Goal: Transaction & Acquisition: Purchase product/service

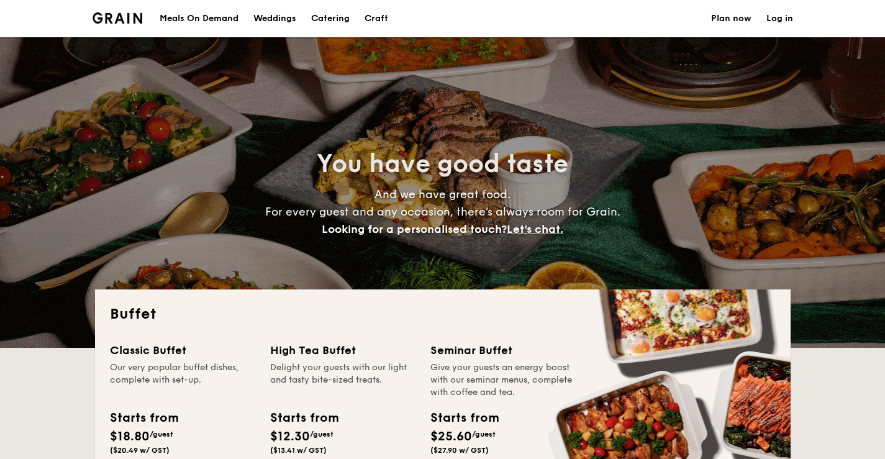
select select
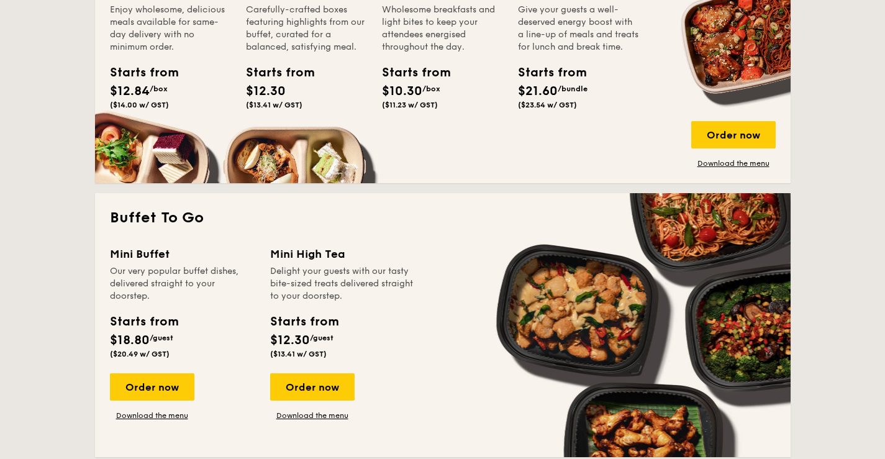
scroll to position [745, 0]
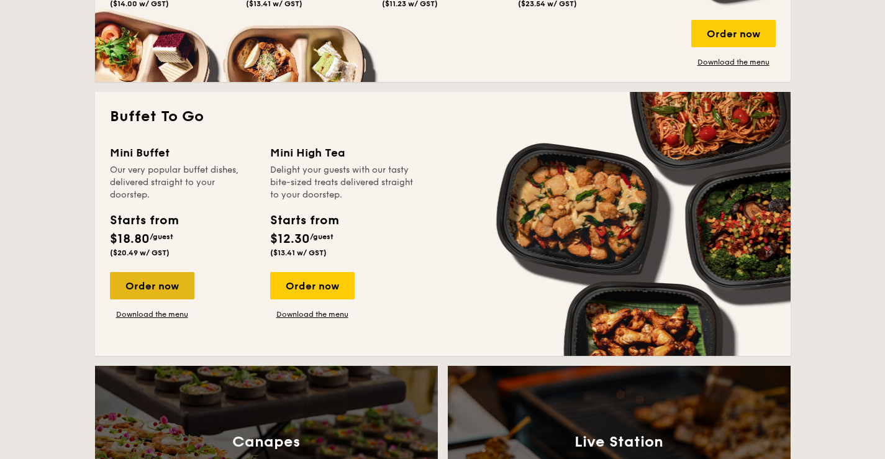
click at [164, 281] on div "Order now" at bounding box center [152, 285] width 84 height 27
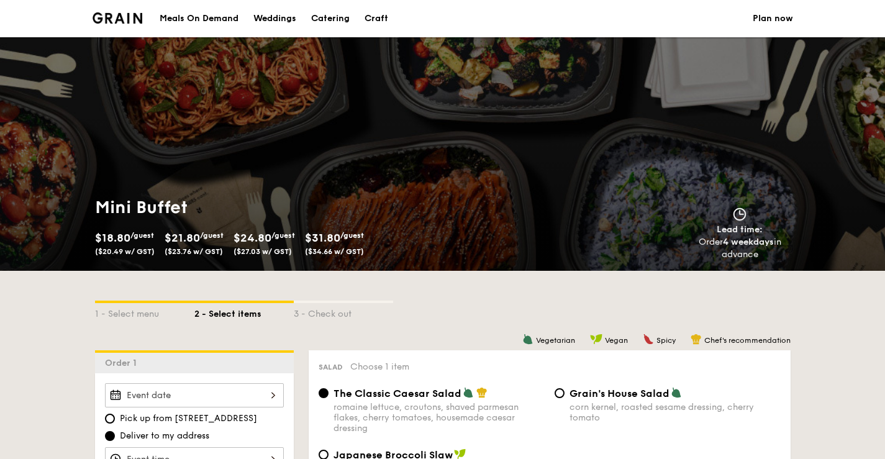
click at [199, 17] on div "Meals On Demand" at bounding box center [199, 18] width 79 height 37
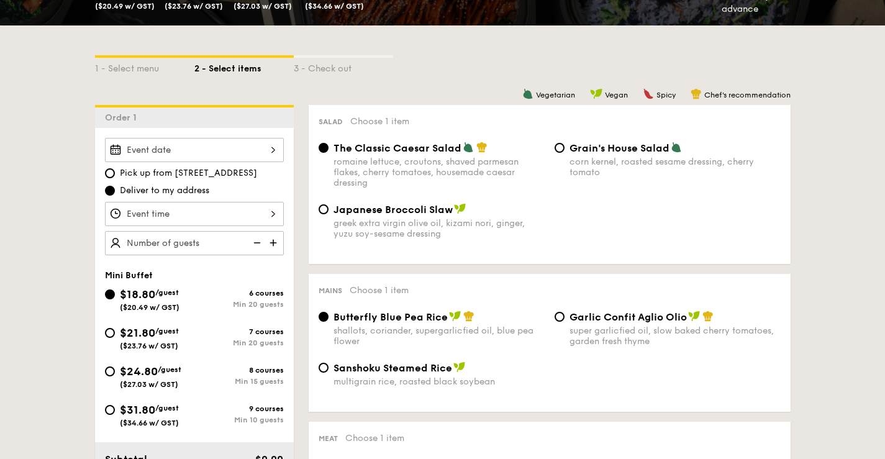
scroll to position [248, 0]
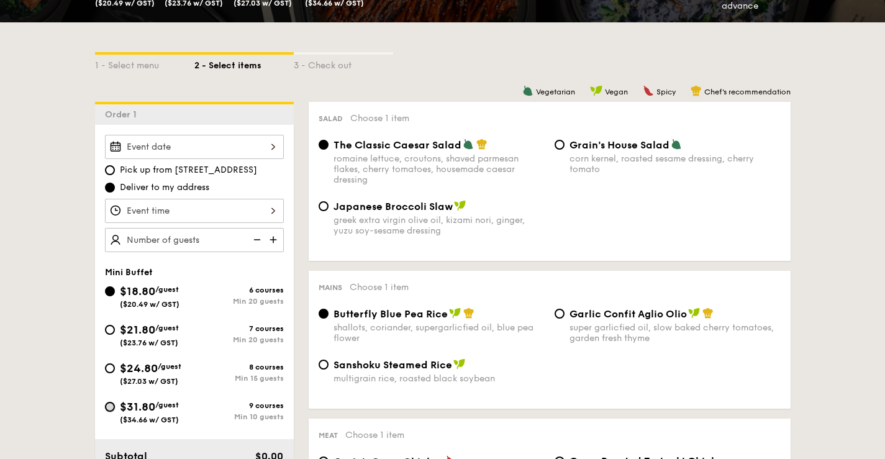
click at [112, 410] on input "$31.80 /guest ($34.66 w/ GST) 9 courses Min 10 guests" at bounding box center [110, 407] width 10 height 10
radio input "true"
radio input "false"
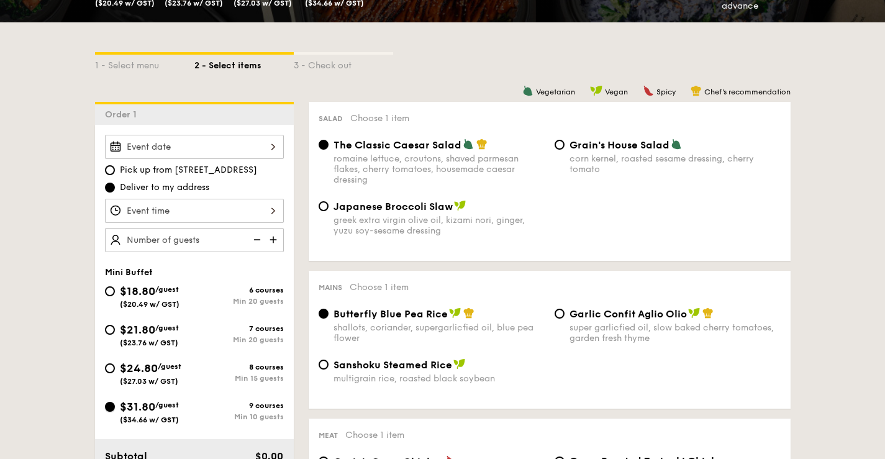
radio input "true"
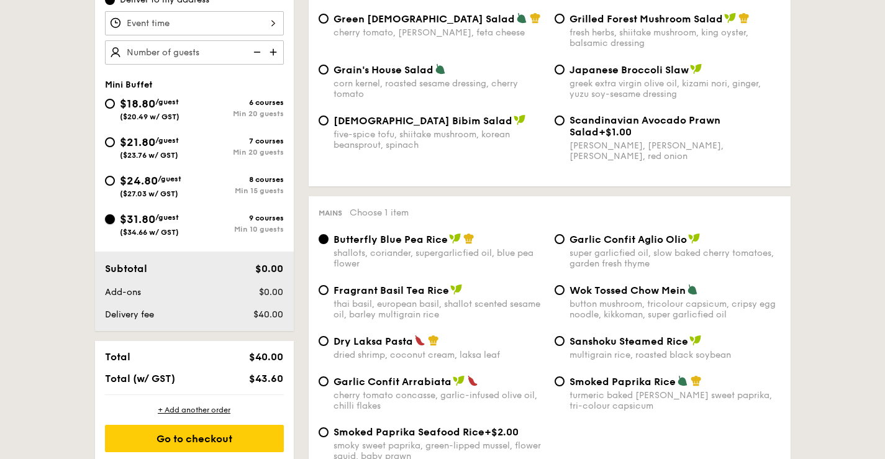
scroll to position [497, 0]
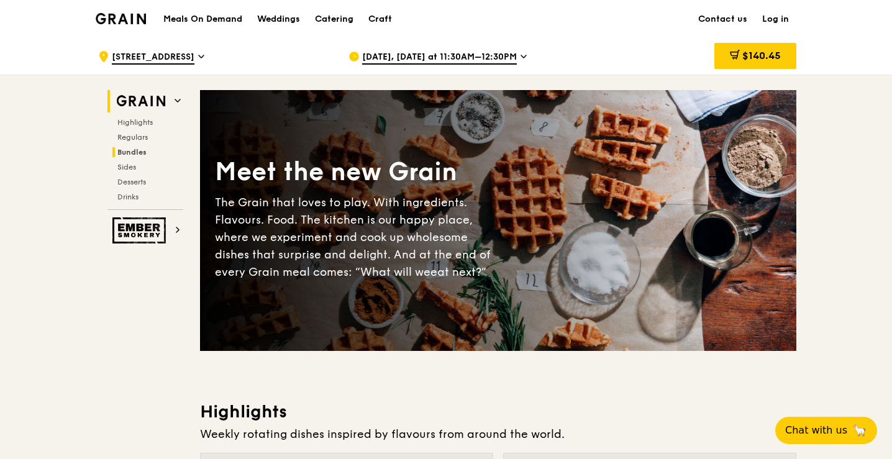
click at [137, 155] on span "Bundles" at bounding box center [131, 152] width 29 height 9
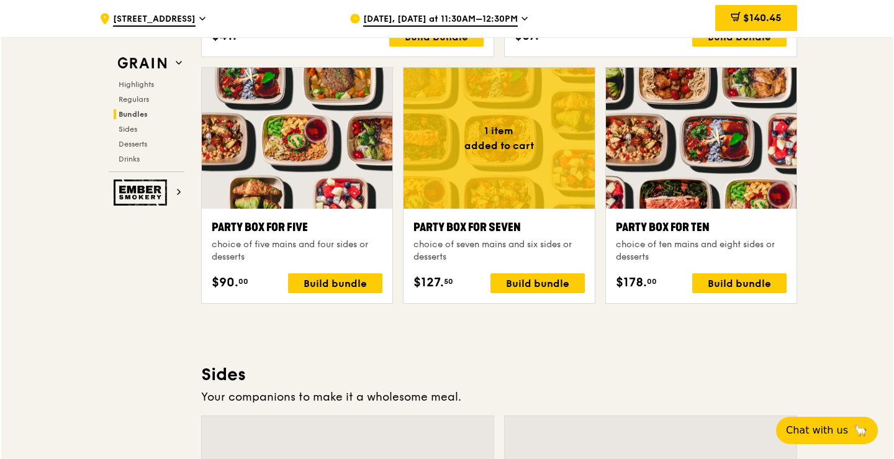
scroll to position [2472, 0]
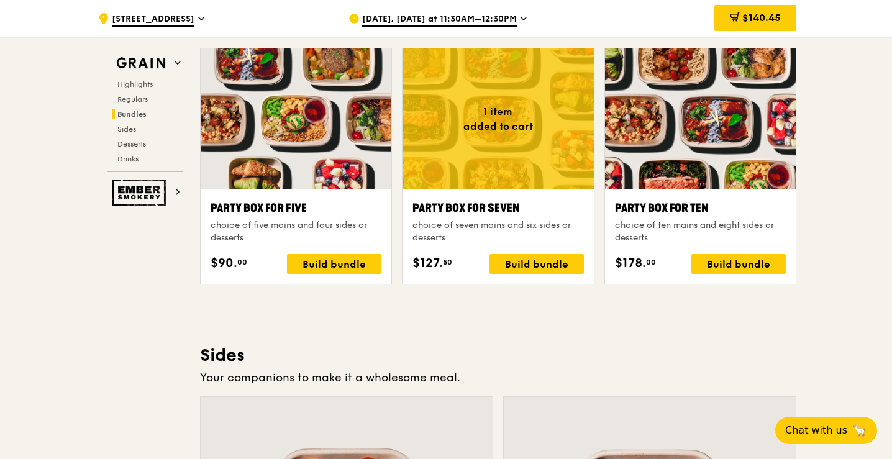
click at [479, 199] on div "Party Box for Seven" at bounding box center [497, 207] width 171 height 17
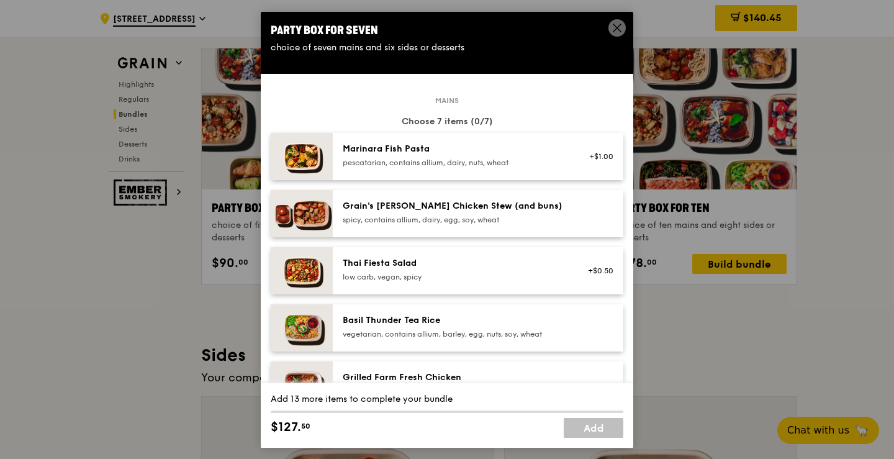
click at [543, 162] on div "pescatarian, contains allium, dairy, nuts, wheat" at bounding box center [454, 162] width 223 height 10
click at [481, 207] on div "Grain's Curry Chicken Stew (and buns)" at bounding box center [454, 205] width 223 height 12
click at [427, 271] on div "Thai Fiesta Salad low carb, vegan, spicy" at bounding box center [454, 268] width 223 height 25
click at [438, 319] on div "Basil Thunder Tea Rice" at bounding box center [454, 320] width 223 height 12
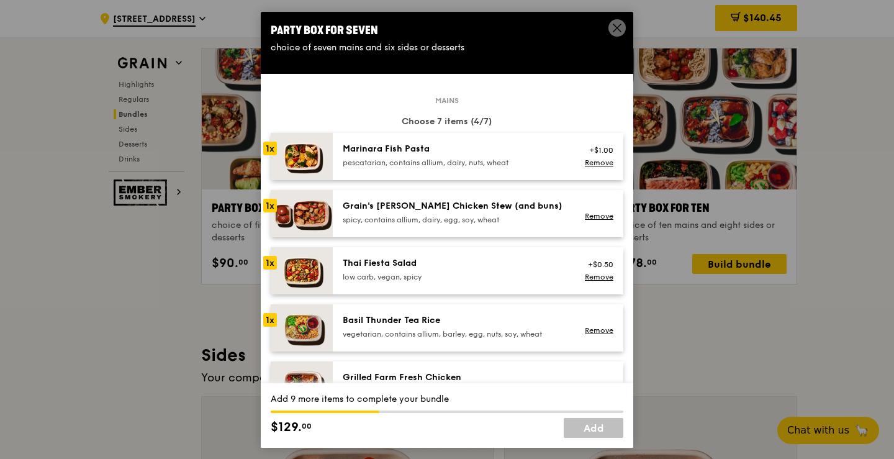
scroll to position [124, 0]
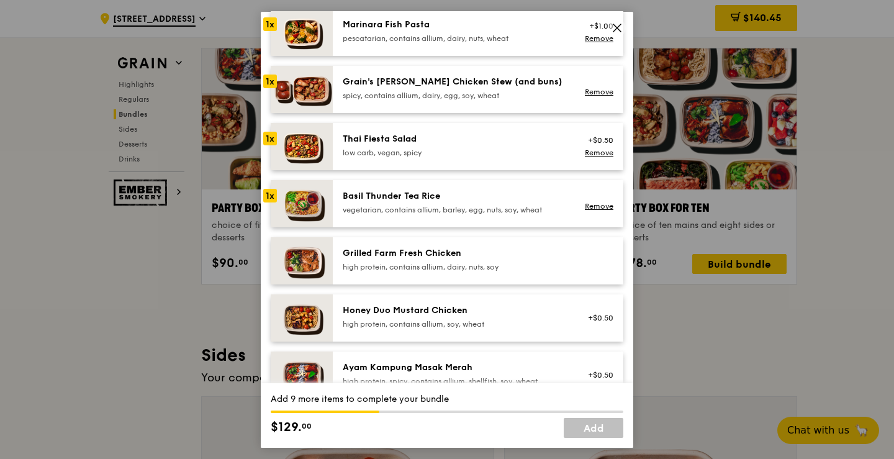
click at [445, 265] on div "high protein, contains allium, dairy, nuts, soy" at bounding box center [454, 266] width 223 height 10
click at [447, 324] on div "high protein, contains allium, soy, wheat" at bounding box center [454, 324] width 223 height 10
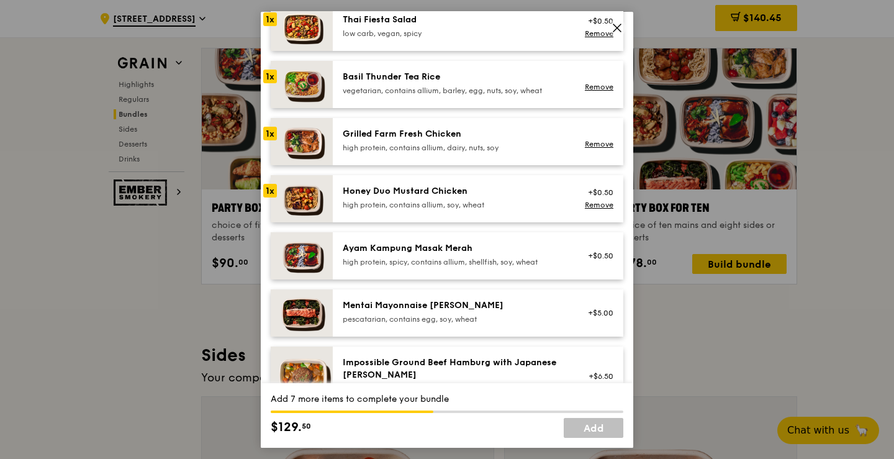
scroll to position [248, 0]
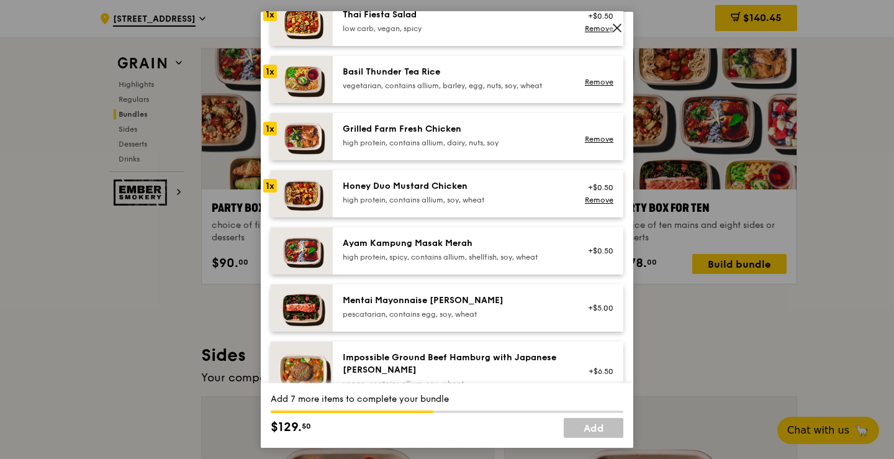
click at [449, 305] on div "Mentai Mayonnaise [PERSON_NAME]" at bounding box center [454, 300] width 223 height 12
click at [427, 196] on div "high protein, contains allium, soy, wheat" at bounding box center [454, 199] width 223 height 10
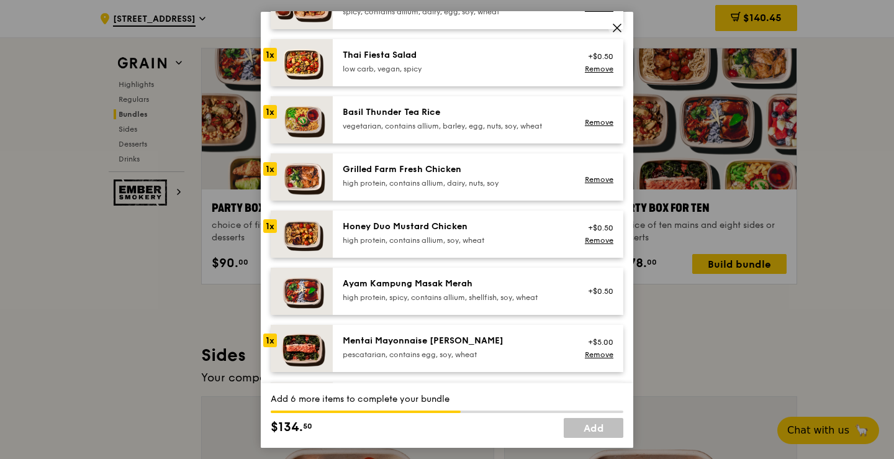
scroll to position [186, 0]
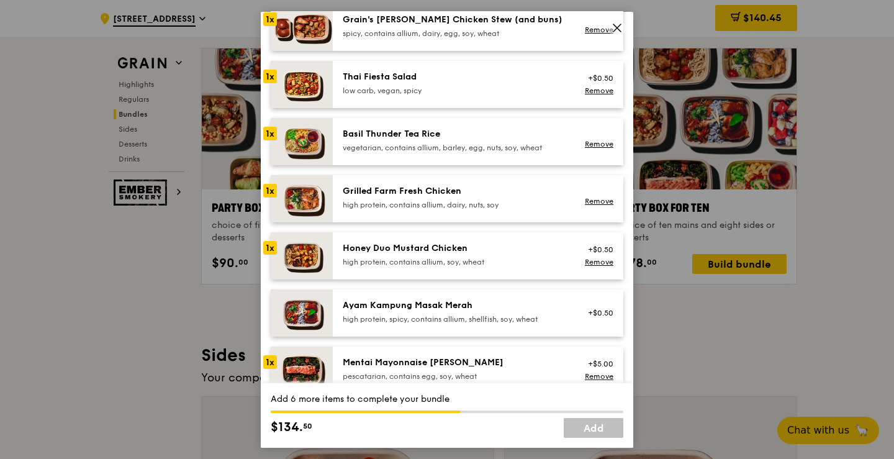
click at [270, 132] on div "1x" at bounding box center [270, 133] width 14 height 14
click at [587, 142] on link "Remove" at bounding box center [599, 144] width 29 height 9
click at [278, 312] on img at bounding box center [302, 312] width 62 height 47
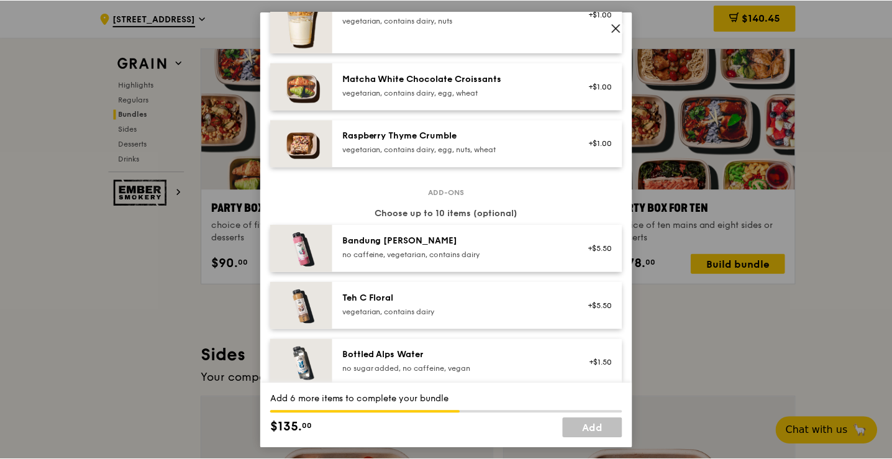
scroll to position [1118, 0]
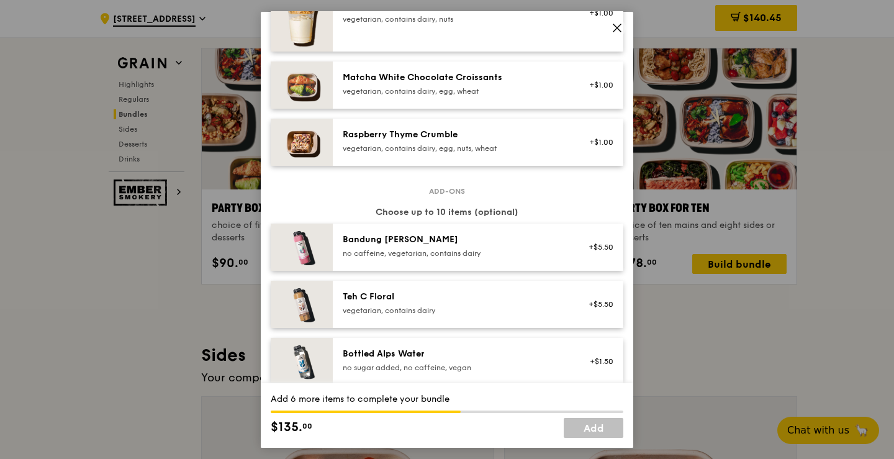
click at [621, 29] on icon at bounding box center [617, 27] width 11 height 11
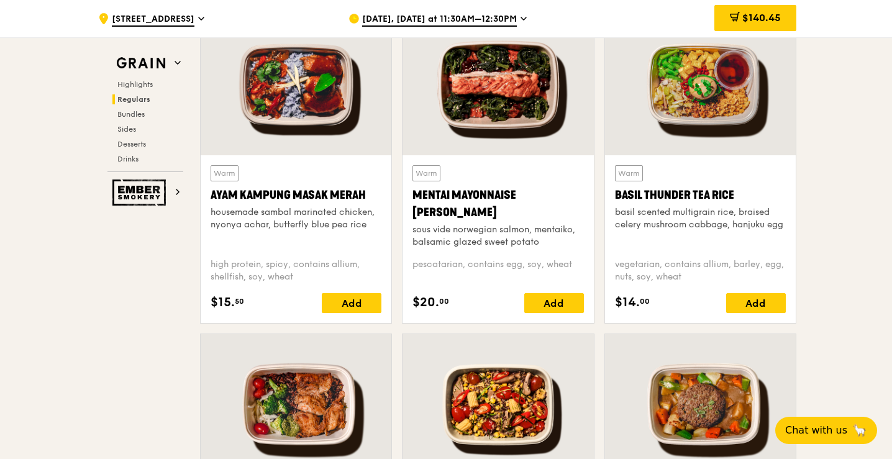
scroll to position [920, 0]
